Goal: Information Seeking & Learning: Learn about a topic

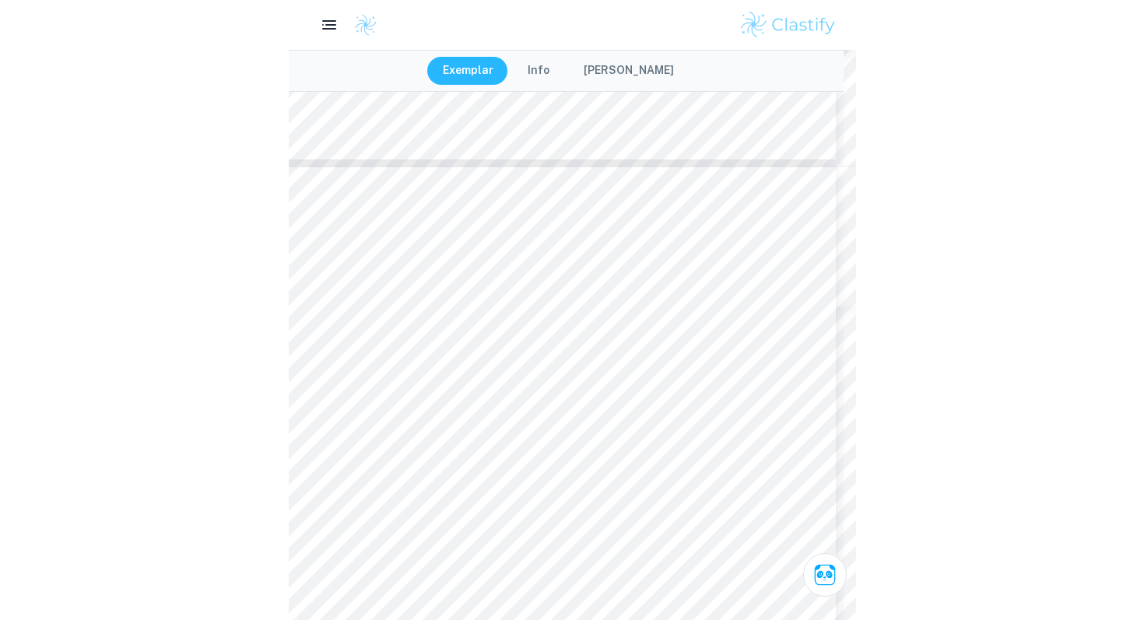
scroll to position [13842, 0]
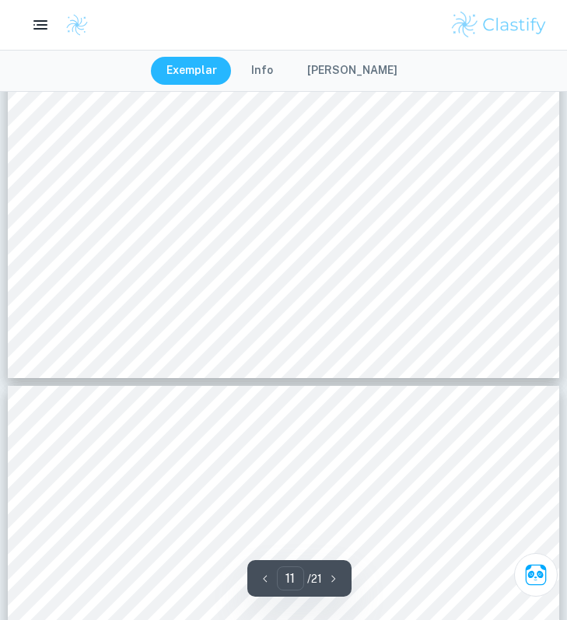
type input "12"
